Goal: Information Seeking & Learning: Learn about a topic

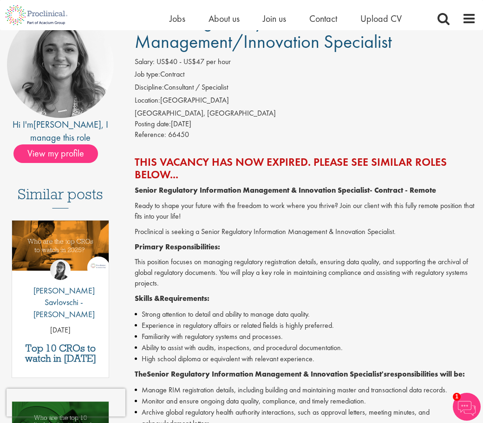
scroll to position [139, 0]
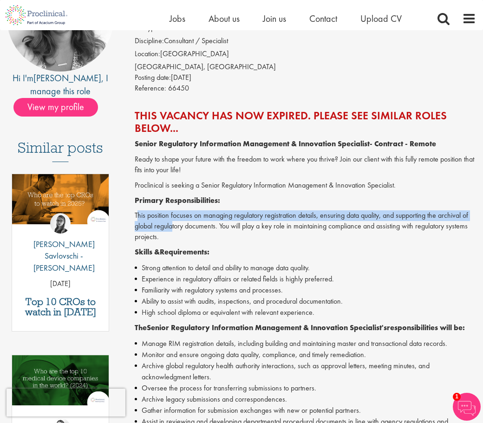
drag, startPoint x: 137, startPoint y: 215, endPoint x: 172, endPoint y: 227, distance: 36.6
click at [172, 227] on p "This position focuses on managing regulatory registration details, ensuring dat…" at bounding box center [305, 226] width 341 height 32
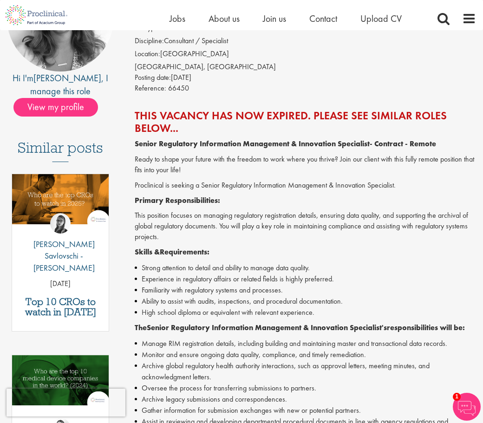
click at [176, 234] on p "This position focuses on managing regulatory registration details, ensuring dat…" at bounding box center [305, 226] width 341 height 32
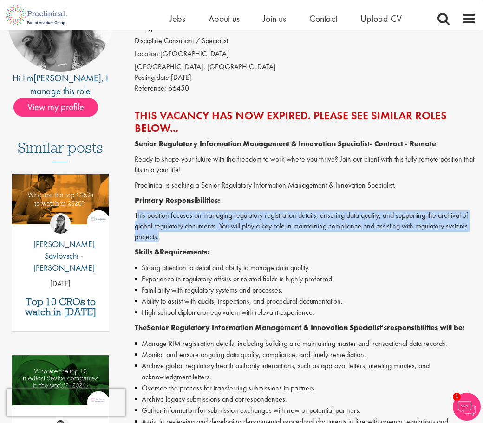
drag, startPoint x: 137, startPoint y: 214, endPoint x: 164, endPoint y: 238, distance: 36.5
click at [164, 238] on p "This position focuses on managing regulatory registration details, ensuring dat…" at bounding box center [305, 226] width 341 height 32
drag, startPoint x: 135, startPoint y: 214, endPoint x: 159, endPoint y: 234, distance: 31.3
click at [159, 234] on p "This position focuses on managing regulatory registration details, ensuring dat…" at bounding box center [305, 226] width 341 height 32
copy p "This position focuses on managing regulatory registration details, ensuring dat…"
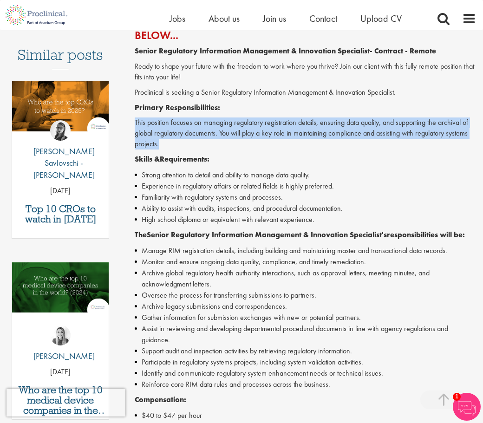
scroll to position [279, 0]
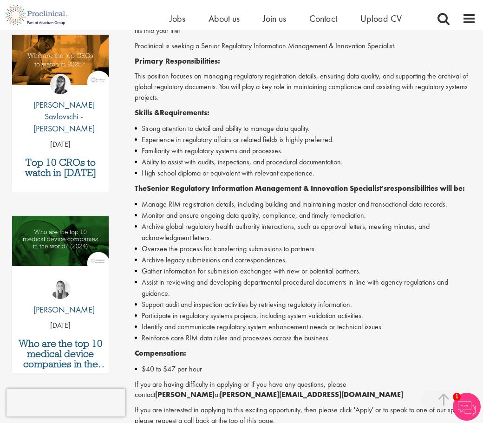
click at [141, 127] on li "Strong attention to detail and ability to manage data quality." at bounding box center [305, 128] width 341 height 11
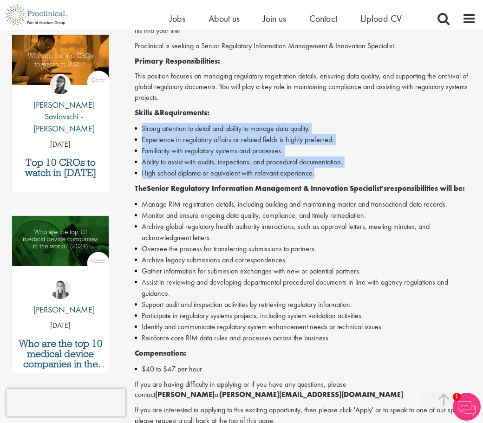
drag, startPoint x: 142, startPoint y: 126, endPoint x: 319, endPoint y: 174, distance: 184.1
click at [319, 174] on ul "Strong attention to detail and ability to manage data quality. Experience in re…" at bounding box center [305, 151] width 341 height 56
copy ul "Strong attention to detail and ability to manage data quality. Experience in re…"
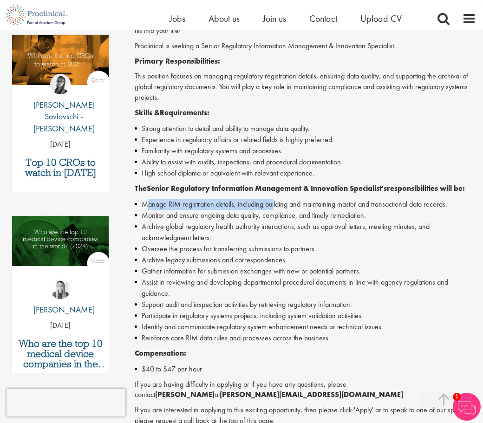
drag, startPoint x: 146, startPoint y: 207, endPoint x: 274, endPoint y: 207, distance: 128.6
click at [274, 207] on li "Manage RIM registration details, including building and maintaining master and …" at bounding box center [305, 204] width 341 height 11
click at [306, 220] on li "Monitor and ensure ongoing data quality, compliance, and timely remediation." at bounding box center [305, 215] width 341 height 11
drag, startPoint x: 145, startPoint y: 205, endPoint x: 449, endPoint y: 201, distance: 304.6
click at [449, 201] on li "Manage RIM registration details, including building and maintaining master and …" at bounding box center [305, 204] width 341 height 11
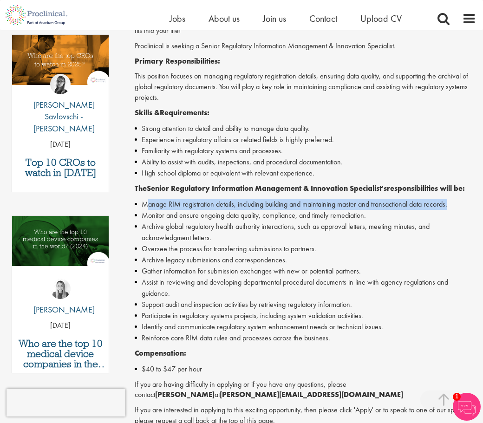
copy li "anage RIM registration details, including building and maintaining master and t…"
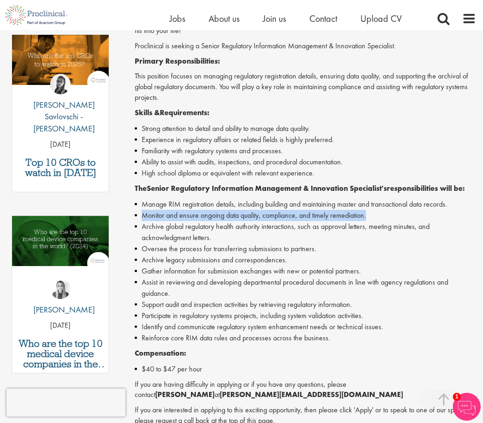
drag, startPoint x: 142, startPoint y: 218, endPoint x: 374, endPoint y: 216, distance: 232.1
click at [374, 216] on li "Monitor and ensure ongoing data quality, compliance, and timely remediation." at bounding box center [305, 215] width 341 height 11
copy li "Monitor and ensure ongoing data quality, compliance, and timely remediation."
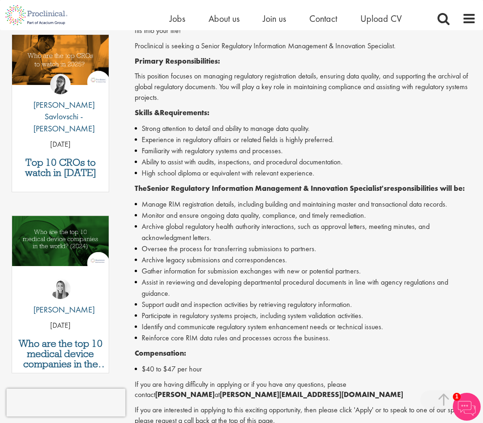
click at [160, 232] on li "Archive global regulatory health authority interactions, such as approval lette…" at bounding box center [305, 232] width 341 height 22
click at [200, 236] on li "Archive global regulatory health authority interactions, such as approval lette…" at bounding box center [305, 232] width 341 height 22
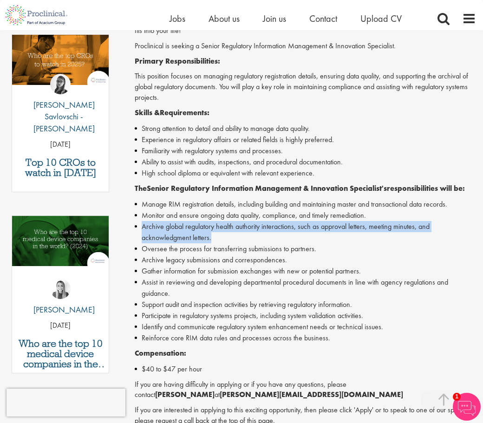
drag, startPoint x: 142, startPoint y: 227, endPoint x: 215, endPoint y: 242, distance: 75.0
click at [215, 242] on li "Archive global regulatory health authority interactions, such as approval lette…" at bounding box center [305, 232] width 341 height 22
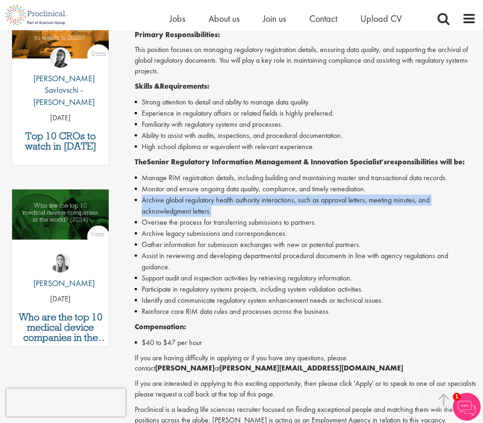
scroll to position [325, 0]
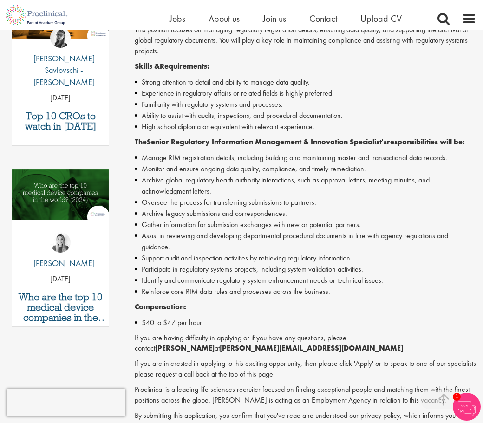
click at [187, 198] on li "Oversee the process for transferring submissions to partners." at bounding box center [305, 202] width 341 height 11
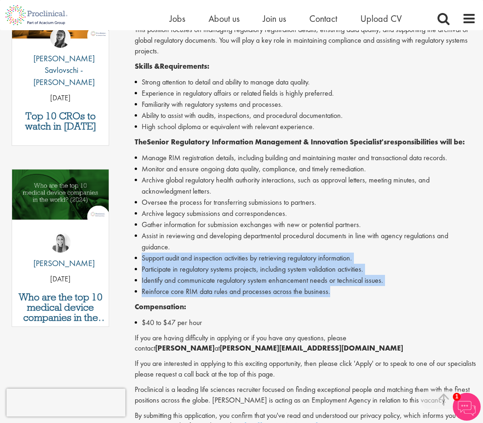
drag, startPoint x: 143, startPoint y: 259, endPoint x: 340, endPoint y: 289, distance: 199.1
click at [340, 289] on ul "Manage RIM registration details, including building and maintaining master and …" at bounding box center [305, 224] width 341 height 145
copy ul "Support audit and inspection activities by retrieving regulatory information. P…"
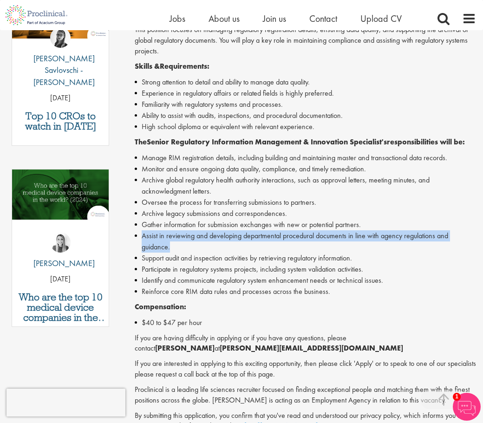
drag, startPoint x: 143, startPoint y: 237, endPoint x: 175, endPoint y: 246, distance: 33.9
click at [175, 246] on li "Assist in reviewing and developing departmental procedural documents in line wi…" at bounding box center [305, 241] width 341 height 22
copy li "Assist in reviewing and developing departmental procedural documents in line wi…"
